Goal: Task Accomplishment & Management: Complete application form

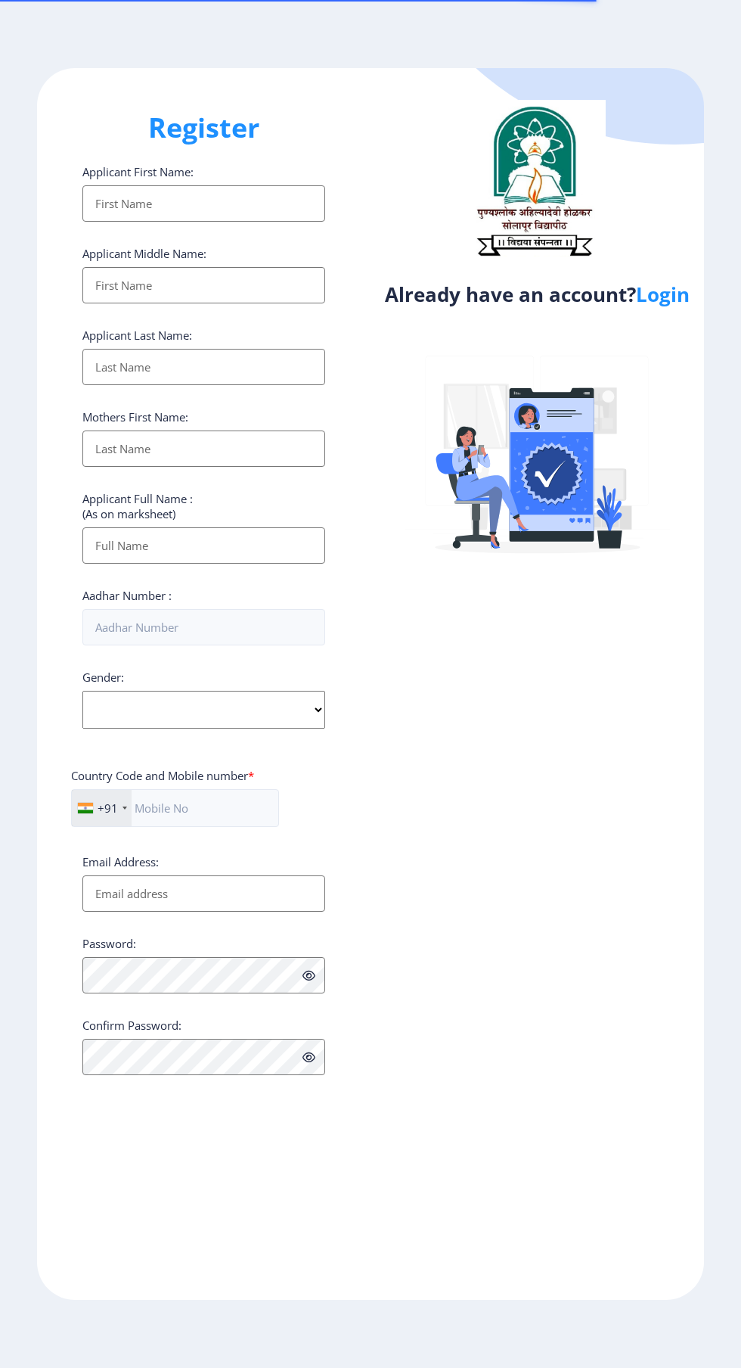
select select
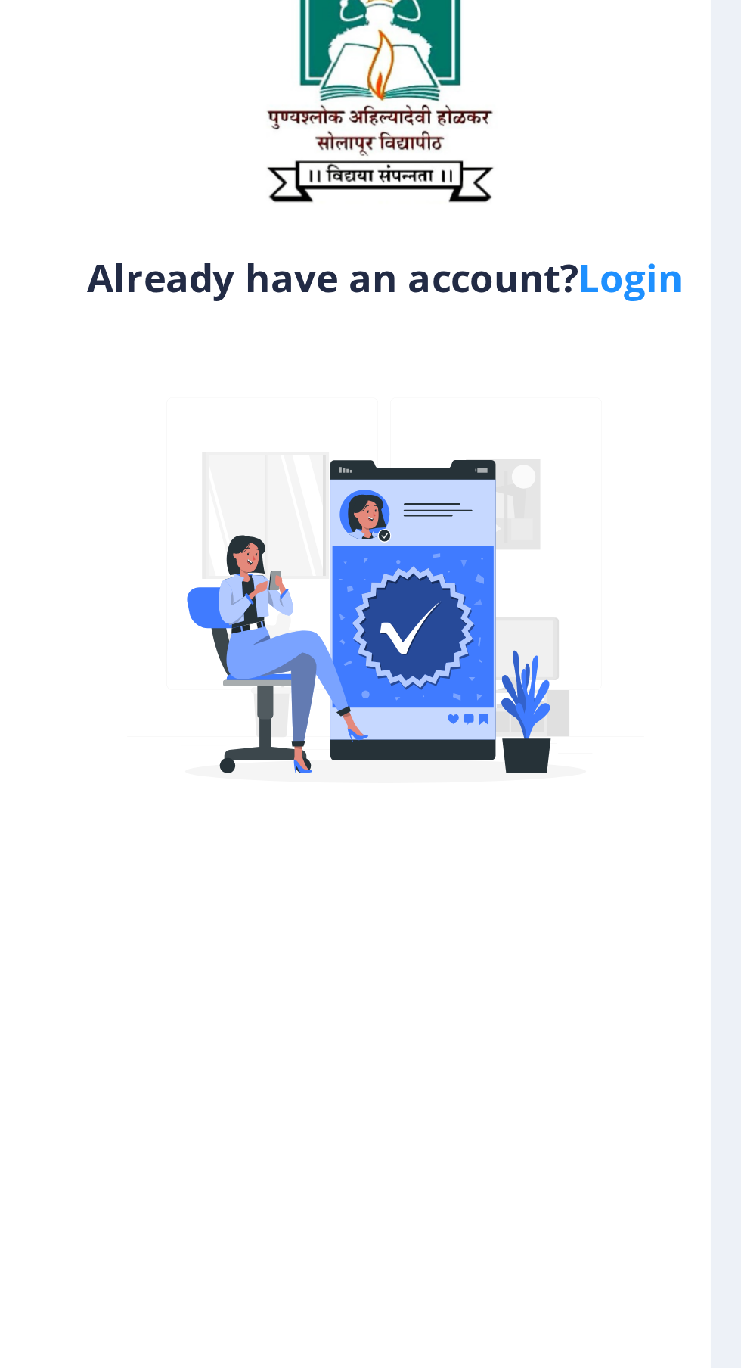
click at [669, 297] on link "Login" at bounding box center [663, 294] width 54 height 27
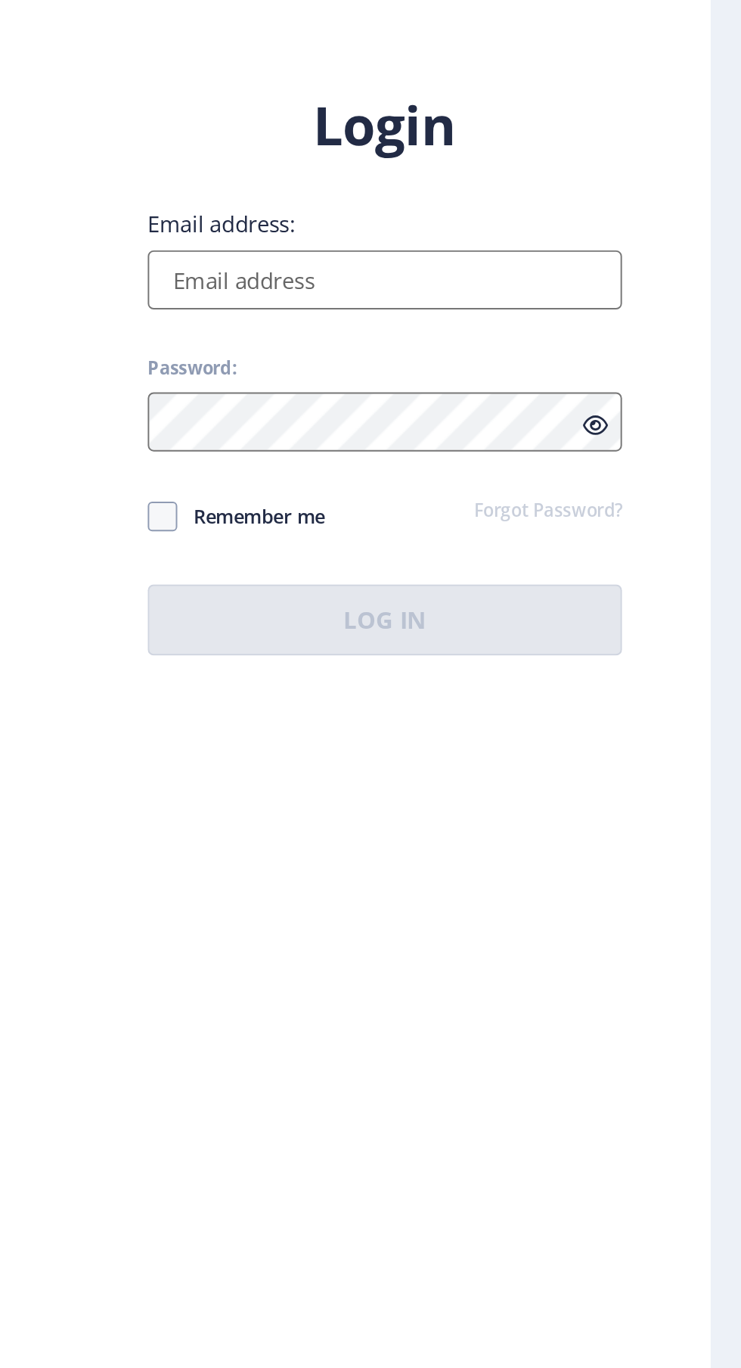
click at [536, 639] on input "Email address:" at bounding box center [537, 624] width 243 height 30
type input "[EMAIL_ADDRESS][DOMAIN_NAME]"
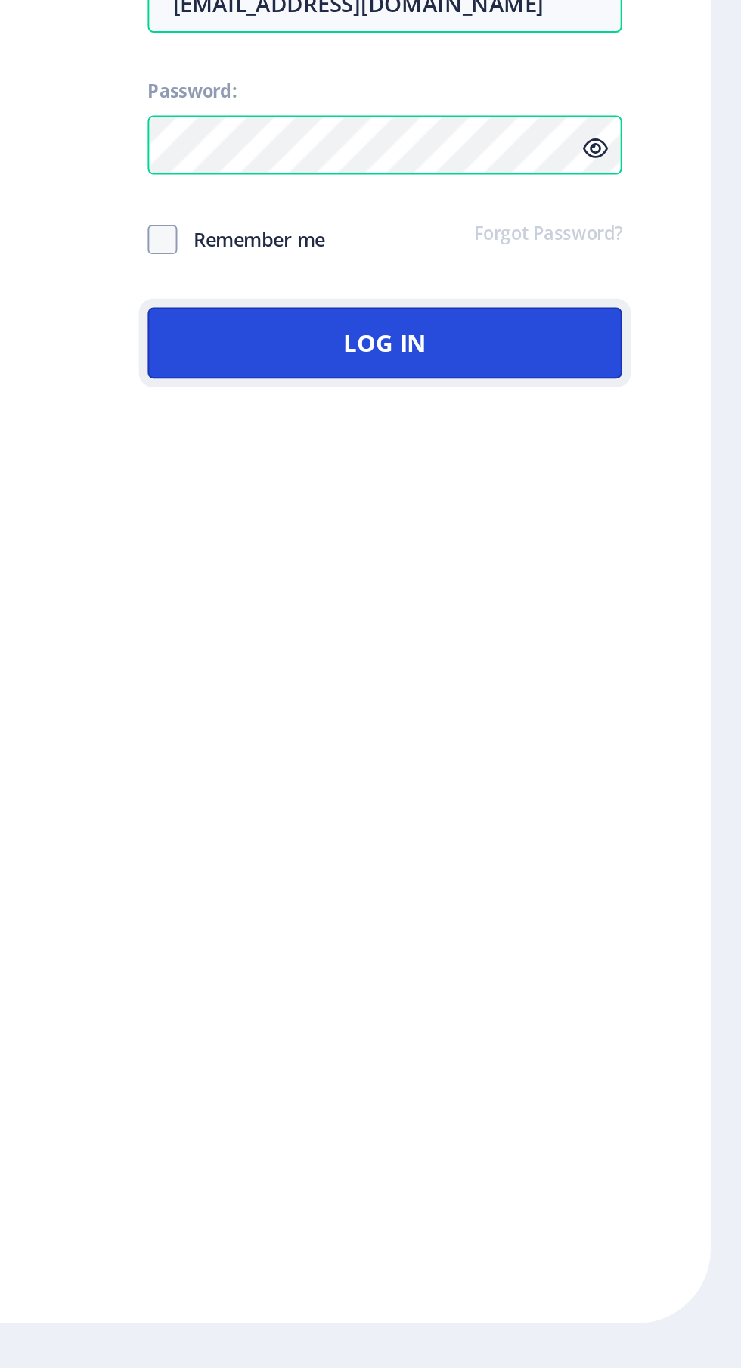
click at [579, 816] on button "Log In" at bounding box center [537, 798] width 243 height 36
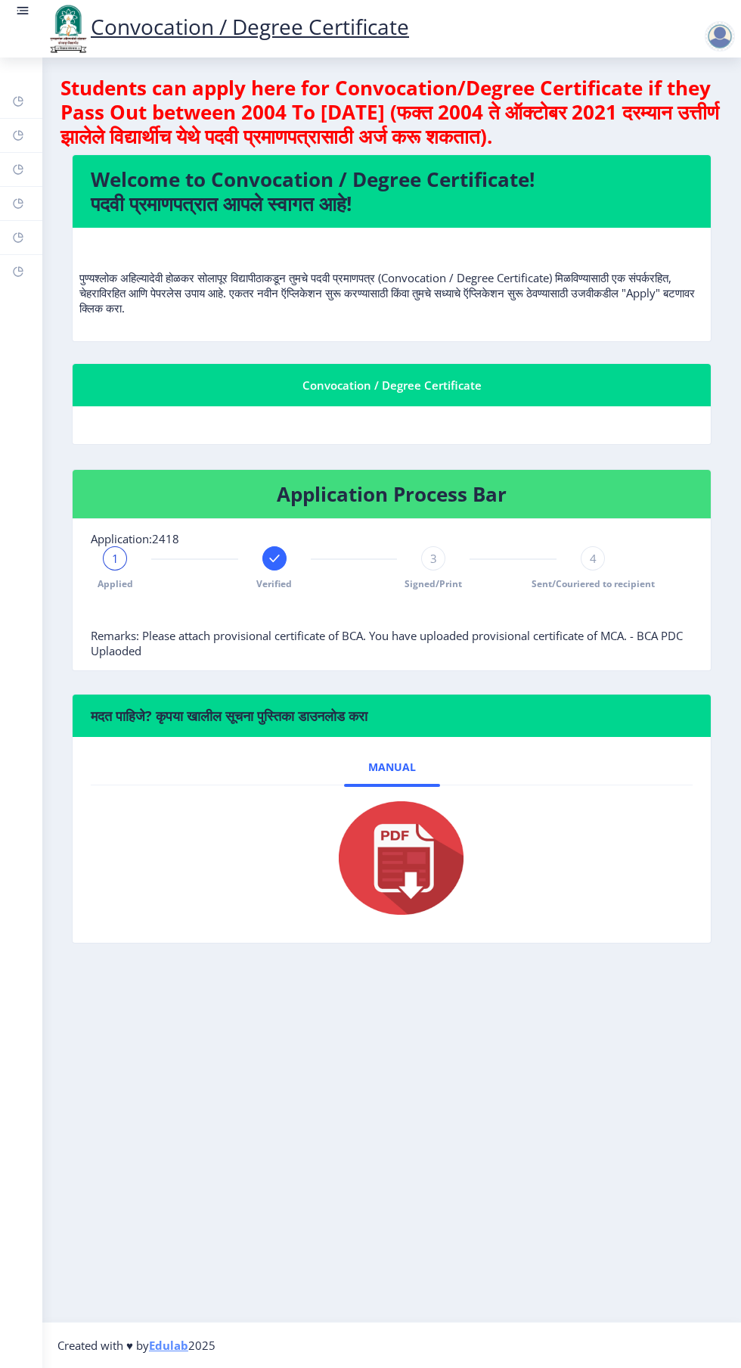
click at [20, 200] on rect at bounding box center [18, 203] width 12 height 12
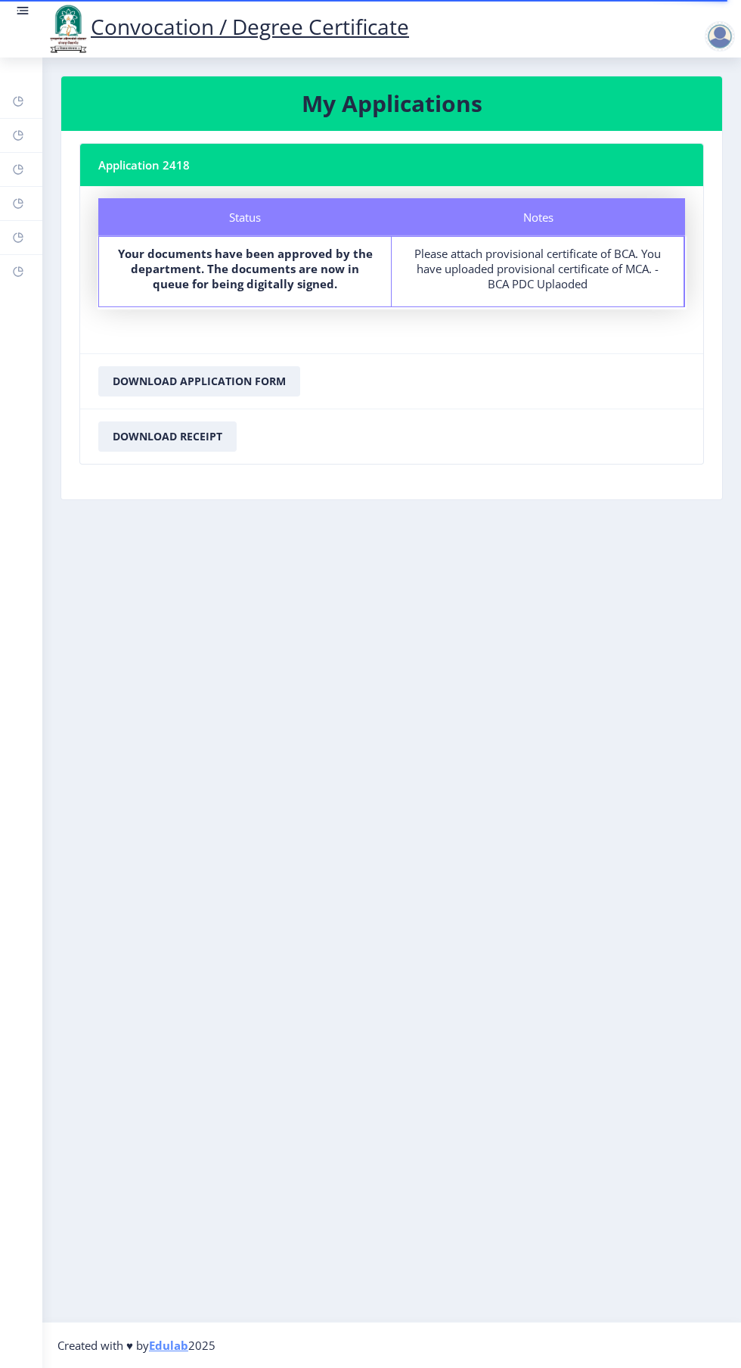
click at [42, 248] on link "Payment issue" at bounding box center [21, 237] width 42 height 33
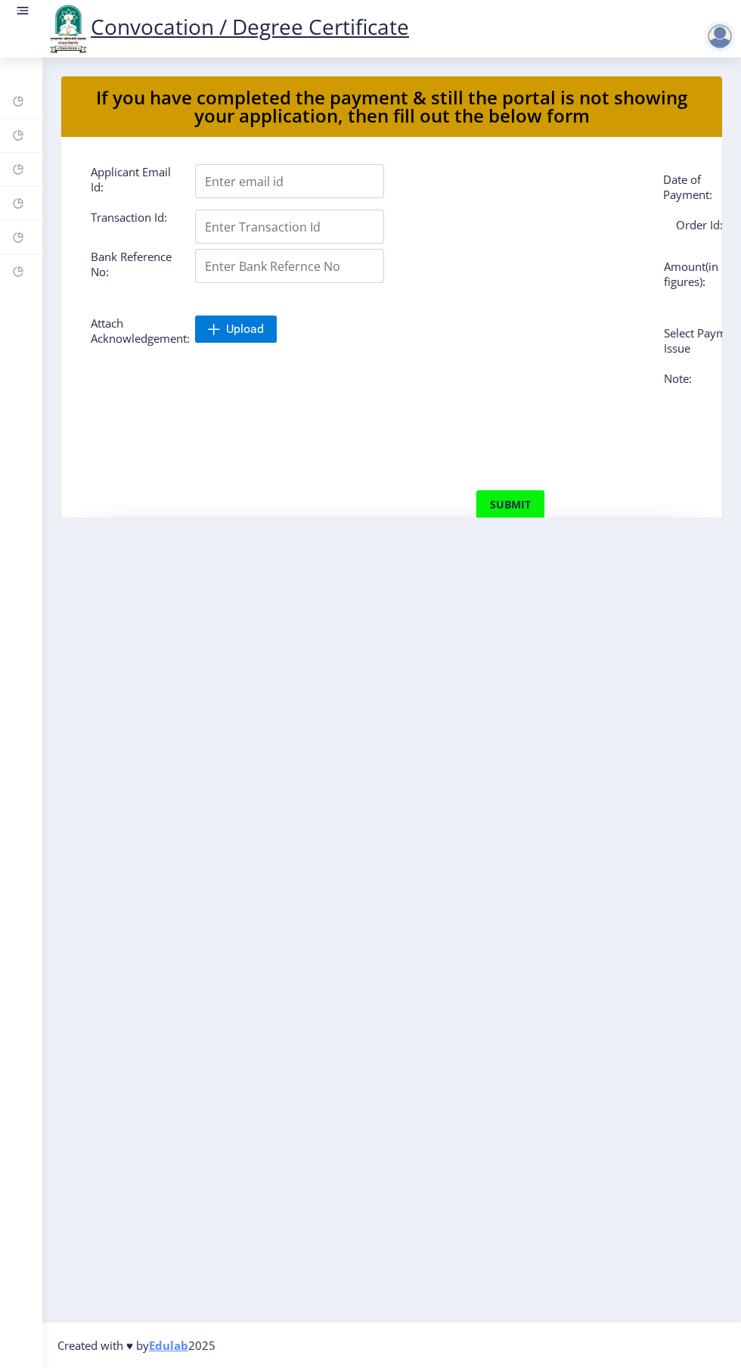
click at [17, 135] on rect at bounding box center [18, 135] width 12 height 12
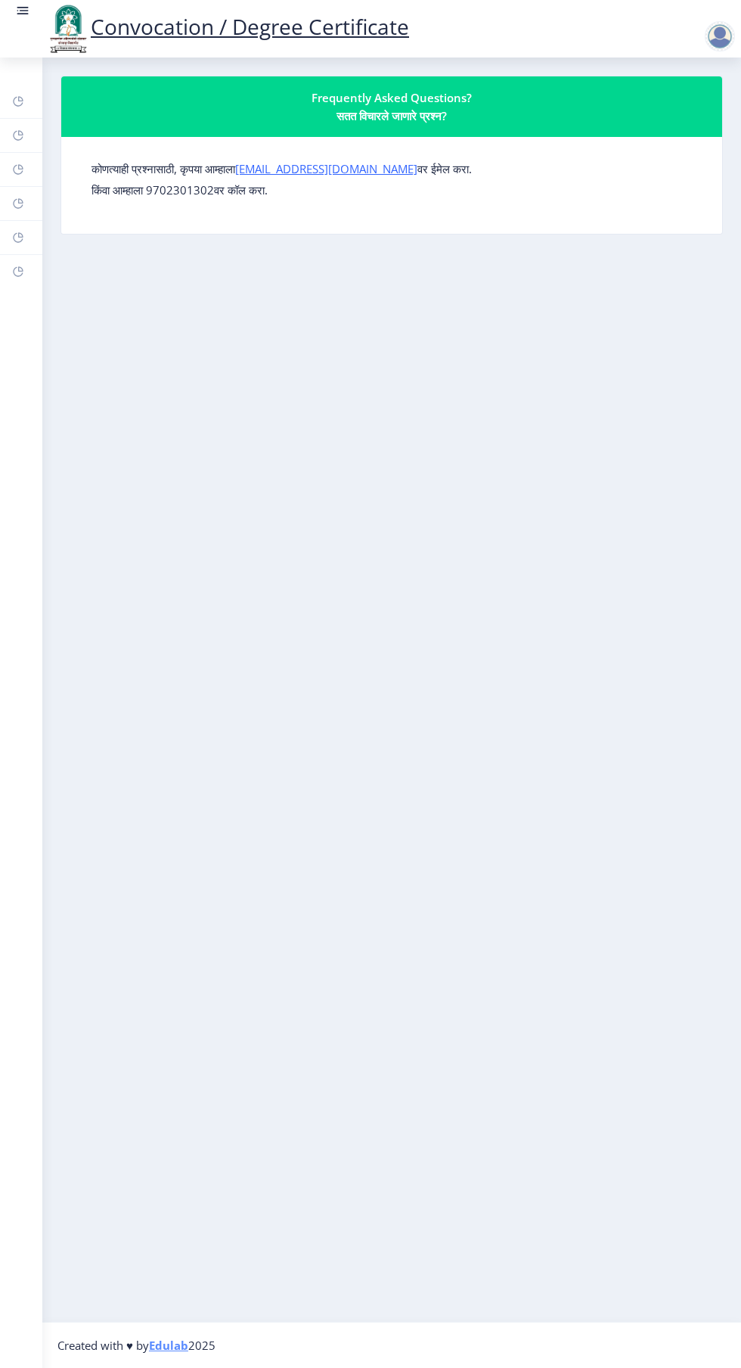
click at [18, 101] on rect at bounding box center [18, 101] width 12 height 12
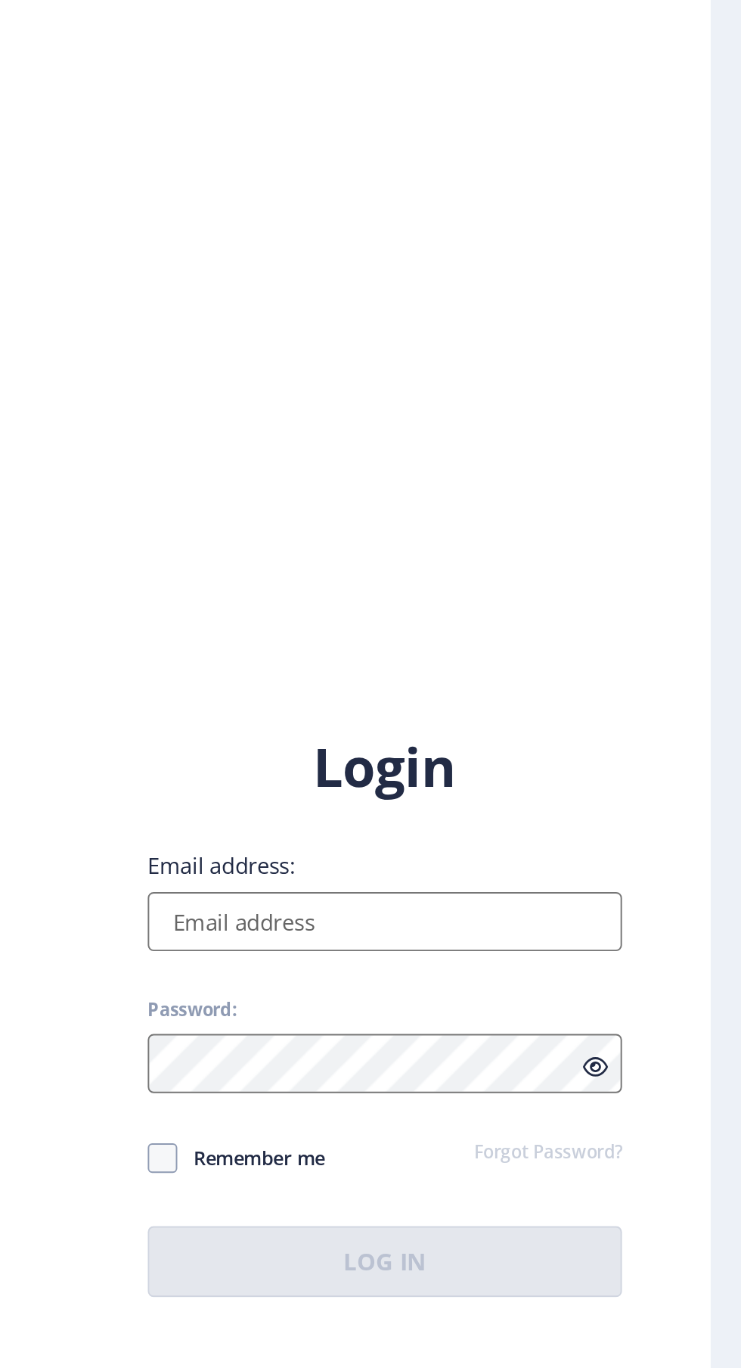
select select
